Goal: Book appointment/travel/reservation

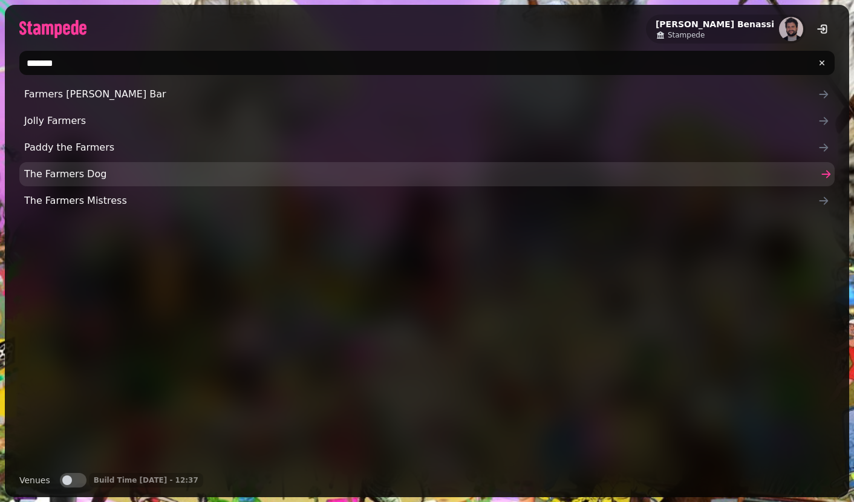
type input "*******"
click at [95, 175] on span "The Farmers Dog" at bounding box center [421, 174] width 794 height 15
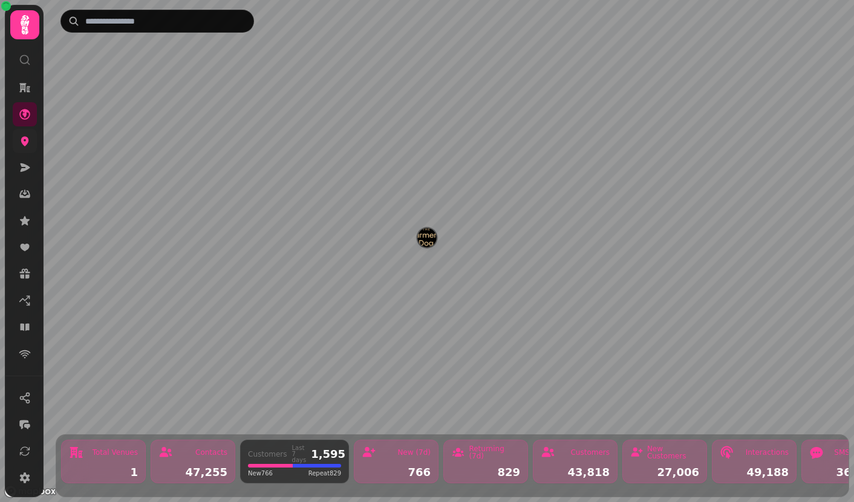
click at [25, 135] on icon at bounding box center [25, 141] width 12 height 12
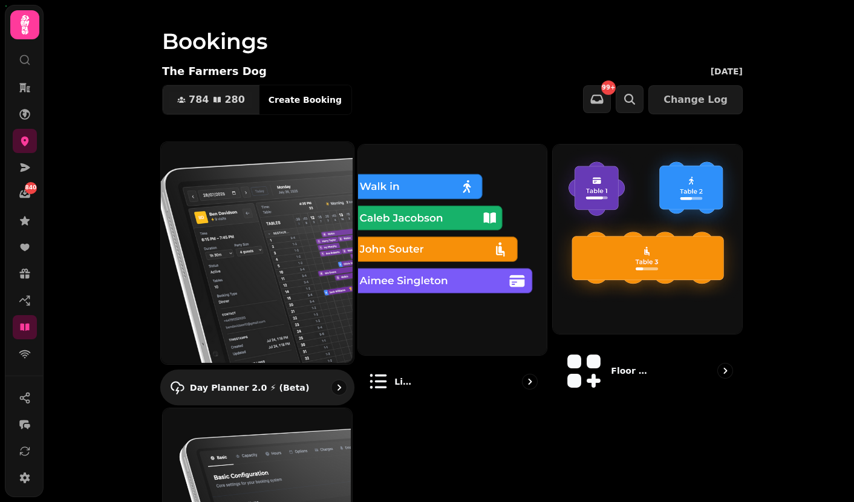
click at [242, 232] on img at bounding box center [256, 252] width 193 height 222
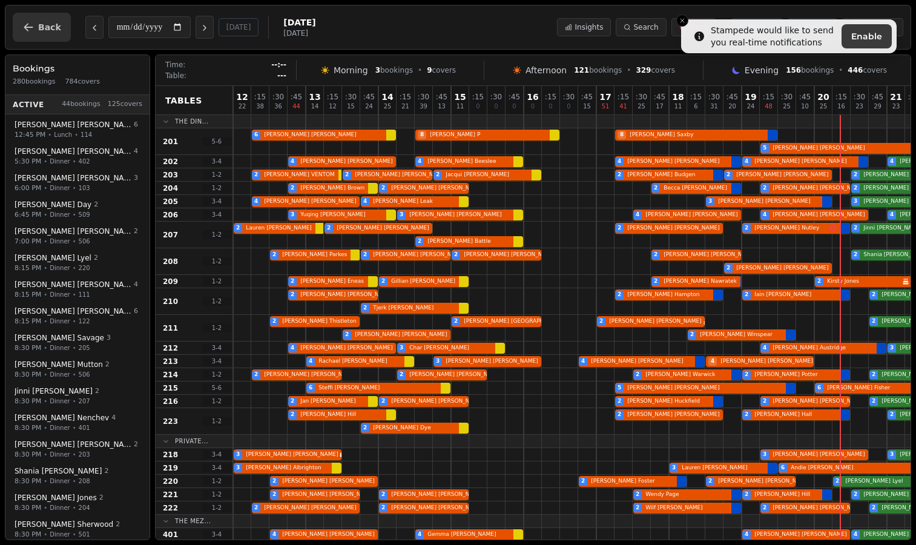
click at [31, 34] on button "Back" at bounding box center [42, 27] width 58 height 29
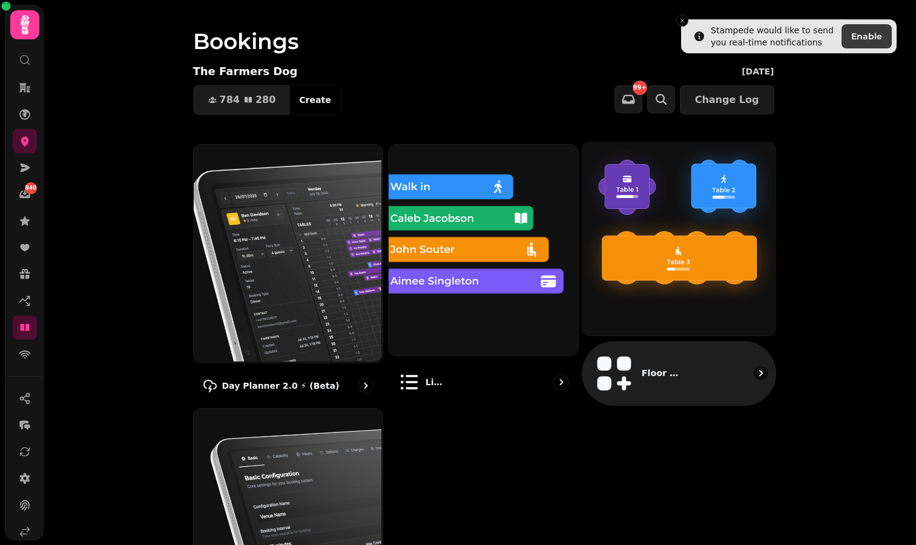
click at [720, 288] on img at bounding box center [677, 237] width 193 height 193
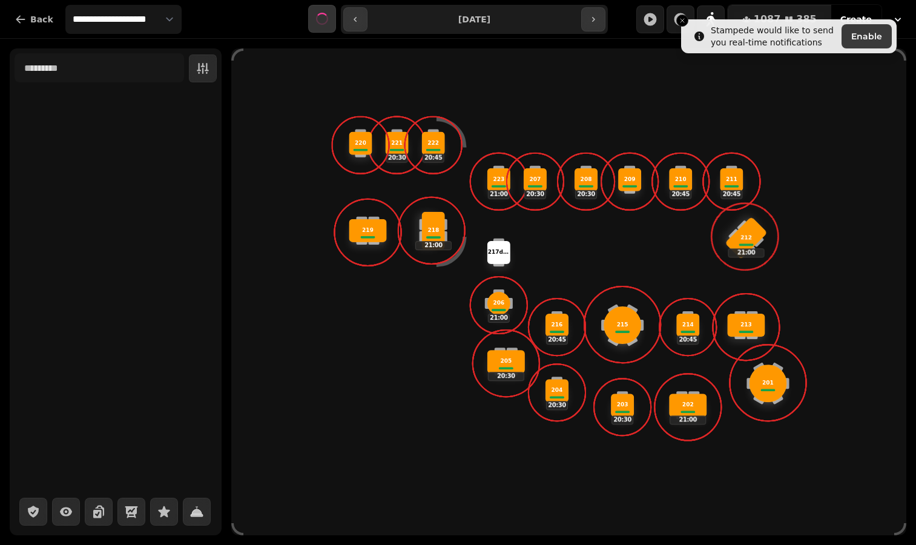
click at [720, 288] on div "223 21:00 221 20:30 209 213 211 20:45 204 20:30 212 21:00 214 20:45 210 20:45 2…" at bounding box center [568, 292] width 454 height 364
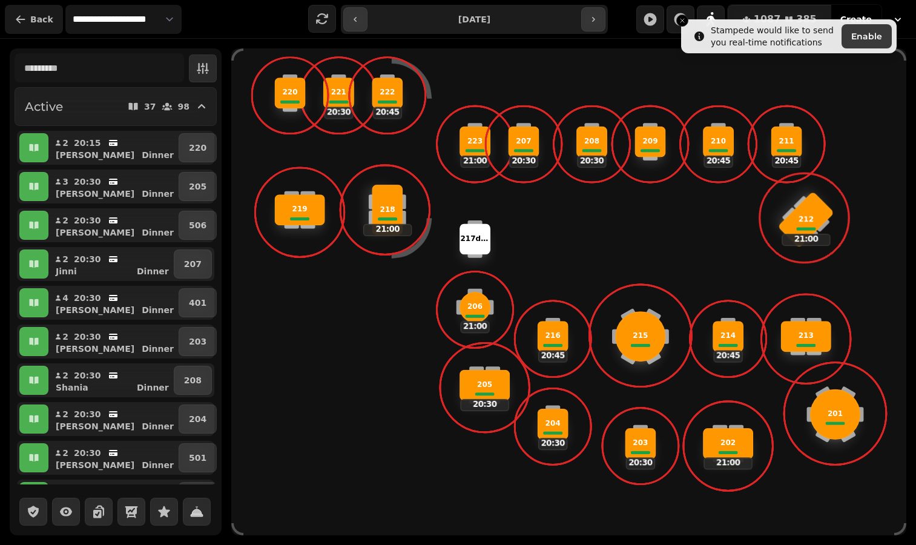
click at [42, 12] on button "Back" at bounding box center [34, 19] width 58 height 29
